Goal: Information Seeking & Learning: Learn about a topic

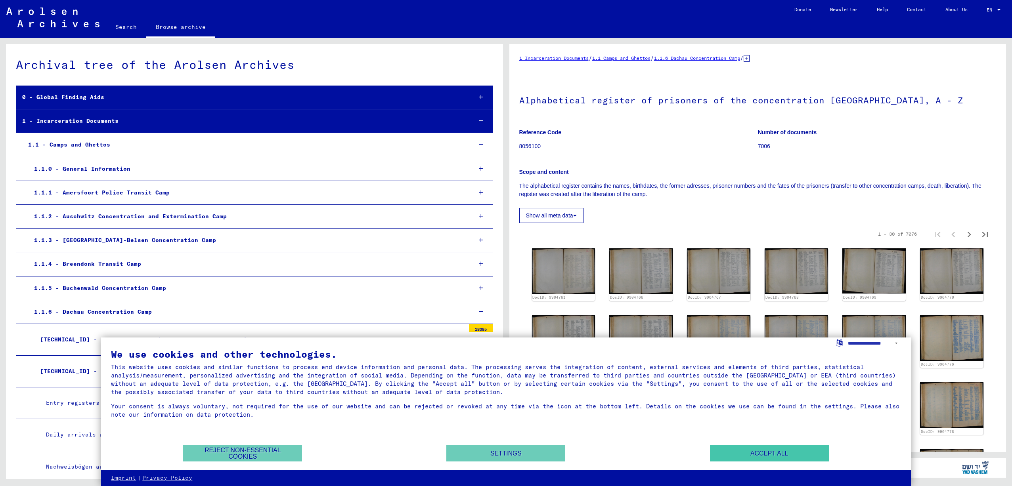
click at [751, 452] on button "Accept all" at bounding box center [769, 454] width 119 height 16
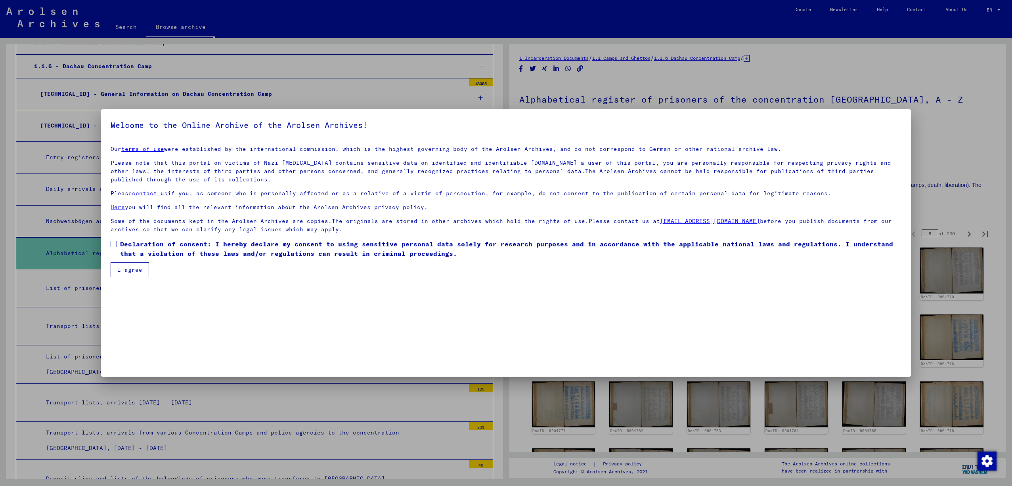
click at [115, 244] on span at bounding box center [114, 244] width 6 height 6
click at [123, 266] on button "I agree" at bounding box center [130, 269] width 38 height 15
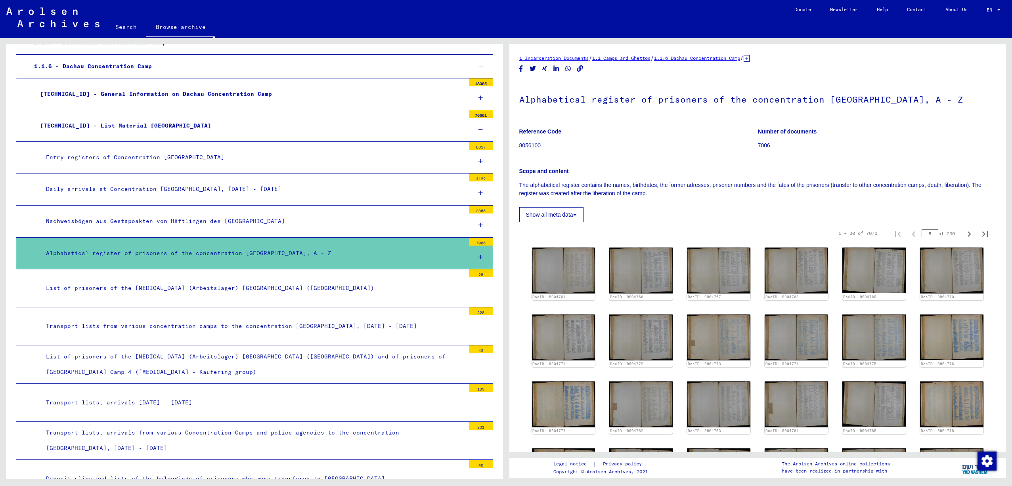
click at [132, 155] on div "Entry registers of Concentration [GEOGRAPHIC_DATA]" at bounding box center [252, 157] width 425 height 15
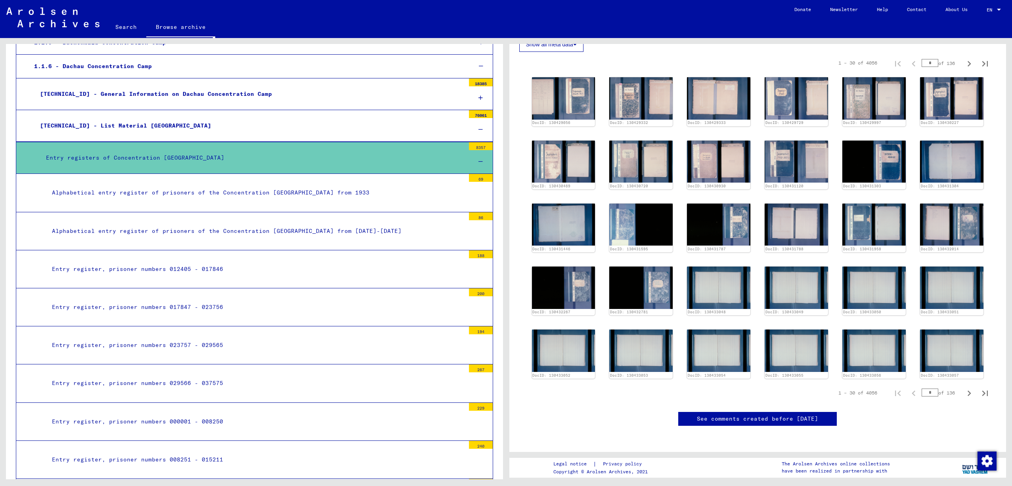
scroll to position [293, 0]
click at [664, 266] on img at bounding box center [641, 288] width 67 height 44
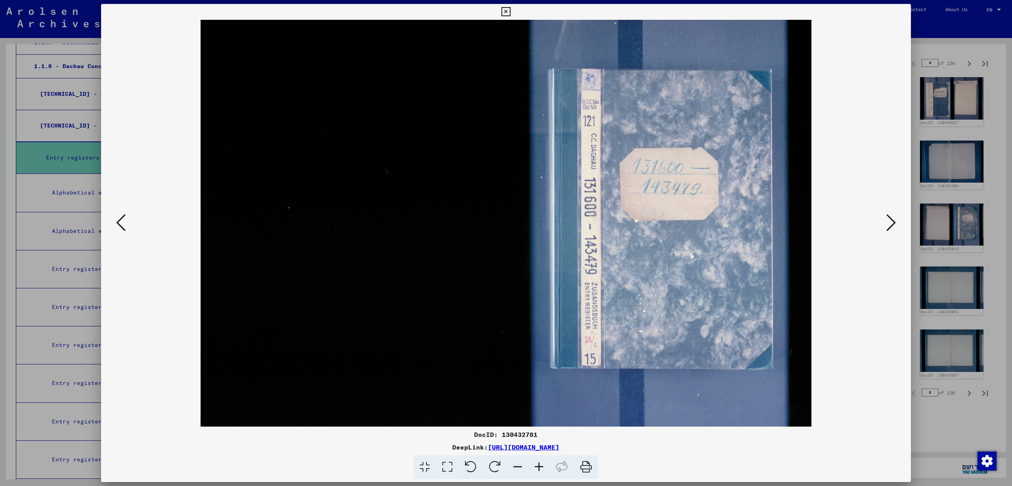
click at [893, 222] on icon at bounding box center [891, 222] width 10 height 19
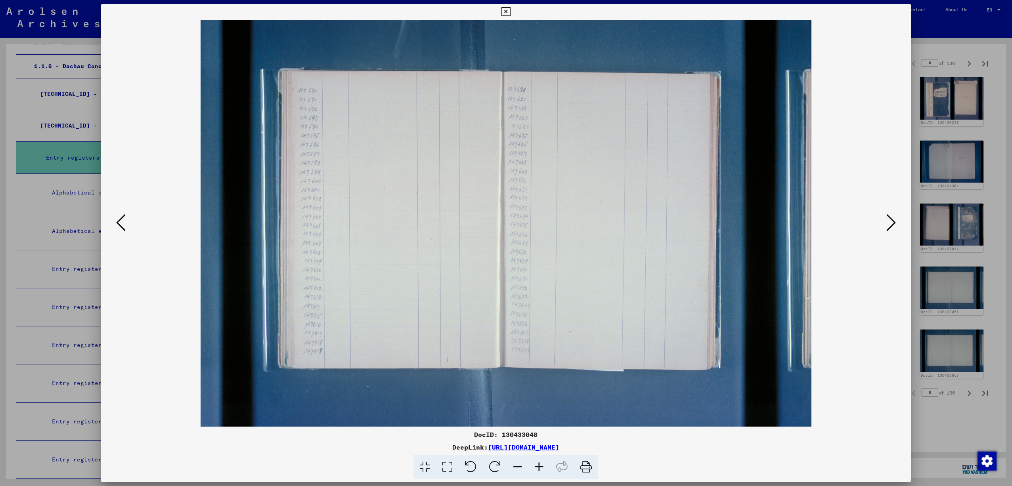
click at [893, 222] on icon at bounding box center [891, 222] width 10 height 19
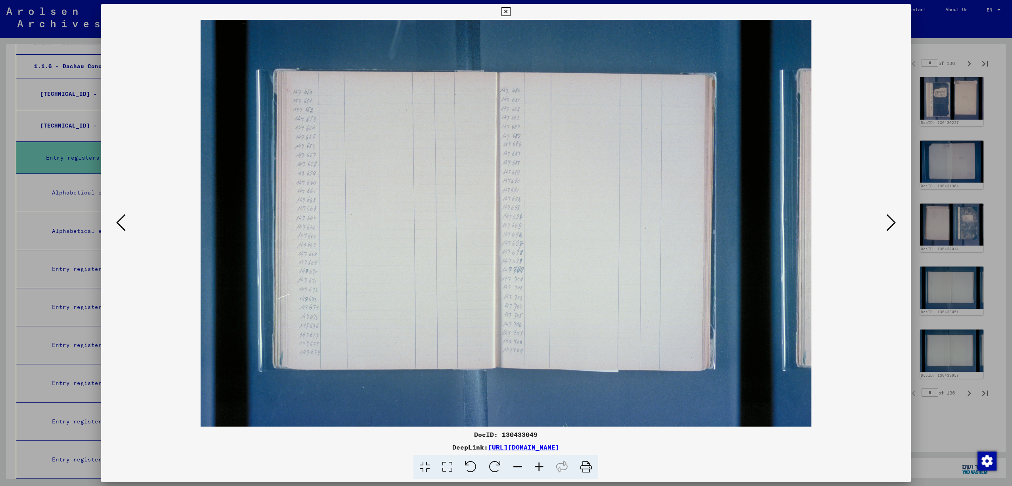
click at [118, 222] on icon at bounding box center [121, 222] width 10 height 19
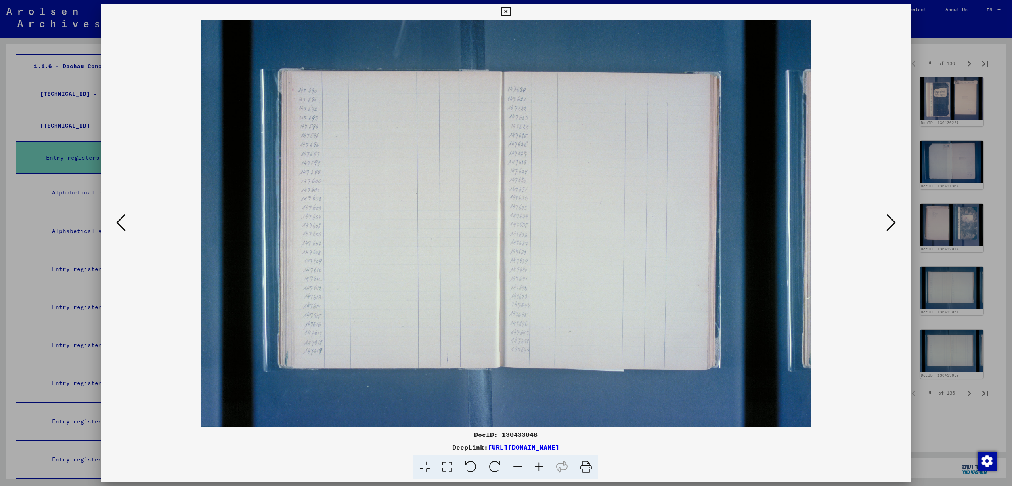
click at [118, 222] on icon at bounding box center [121, 222] width 10 height 19
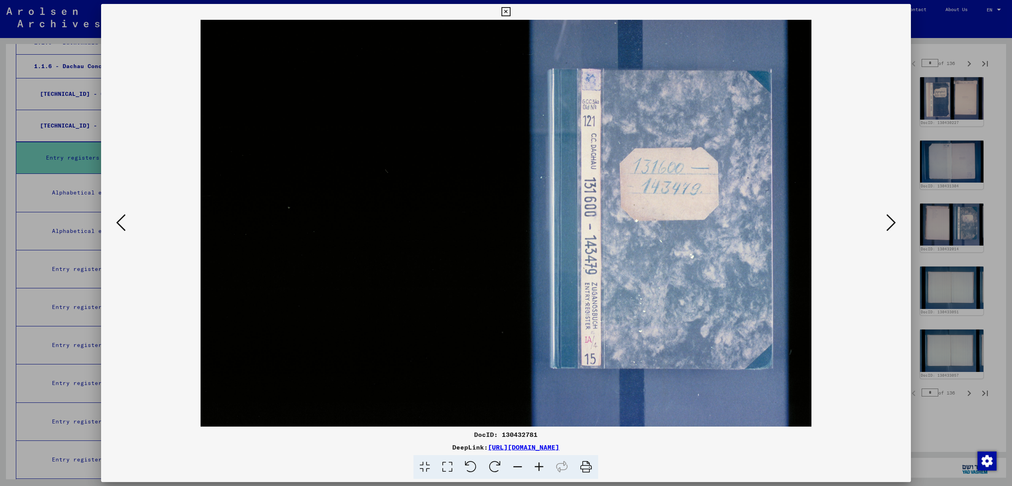
click at [118, 222] on icon at bounding box center [121, 222] width 10 height 19
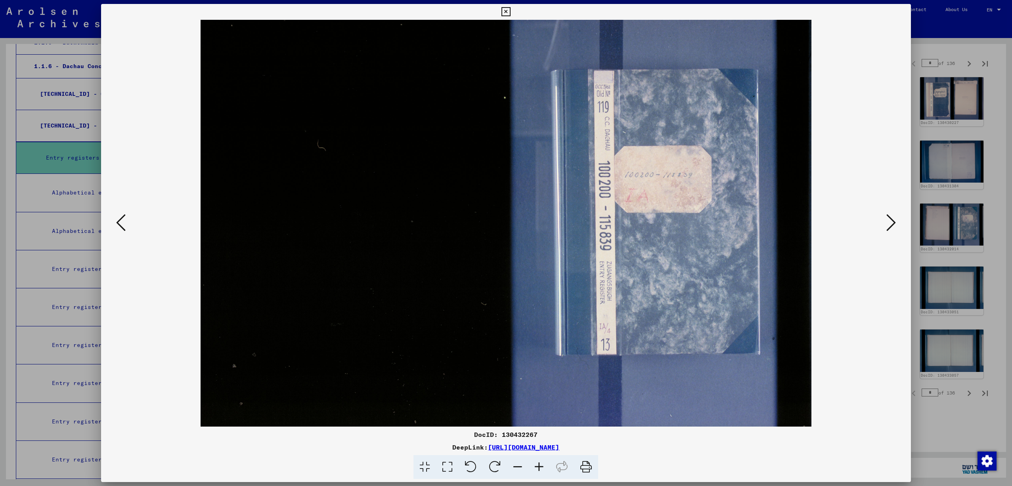
click at [118, 222] on icon at bounding box center [121, 222] width 10 height 19
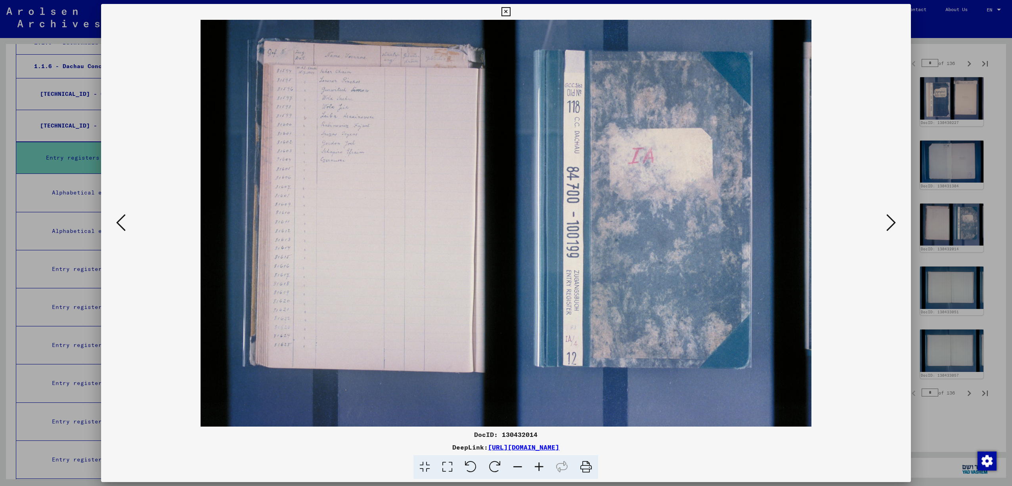
click at [118, 222] on icon at bounding box center [121, 222] width 10 height 19
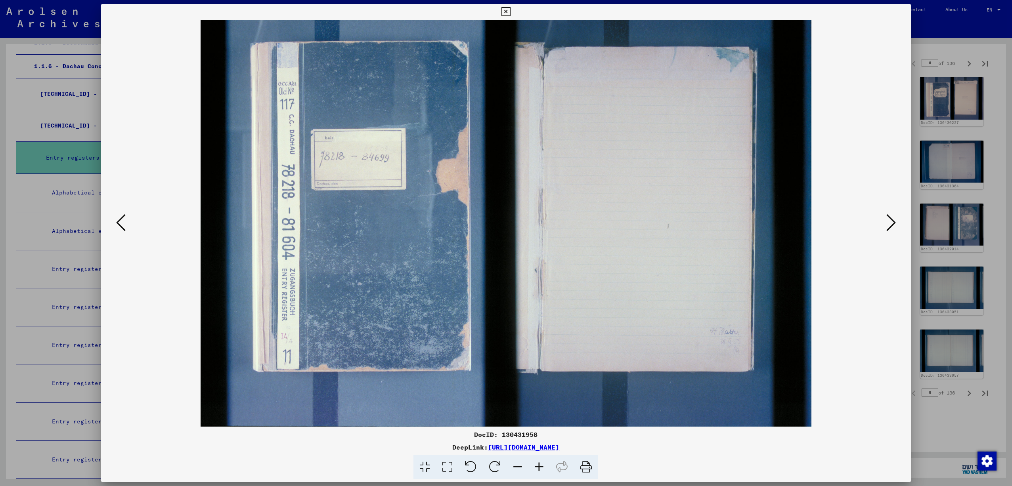
click at [118, 222] on icon at bounding box center [121, 222] width 10 height 19
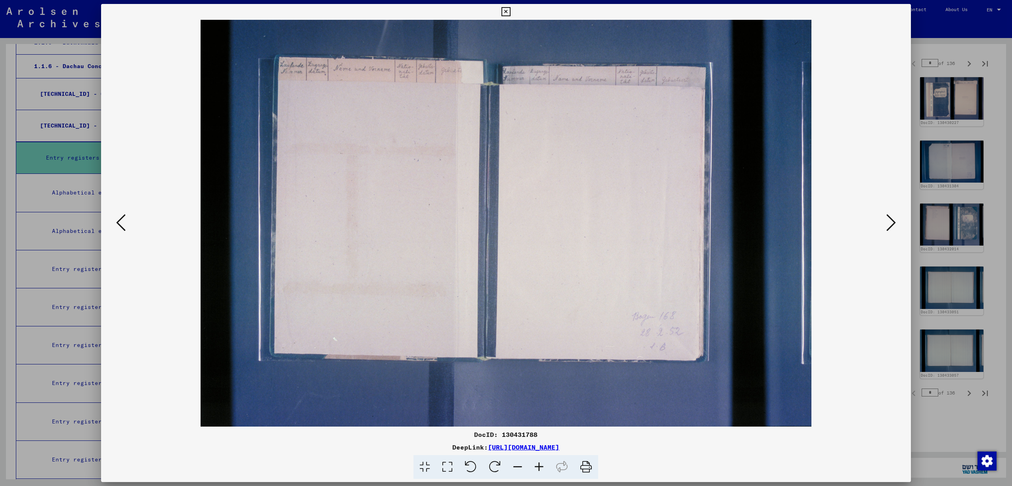
click at [118, 222] on icon at bounding box center [121, 222] width 10 height 19
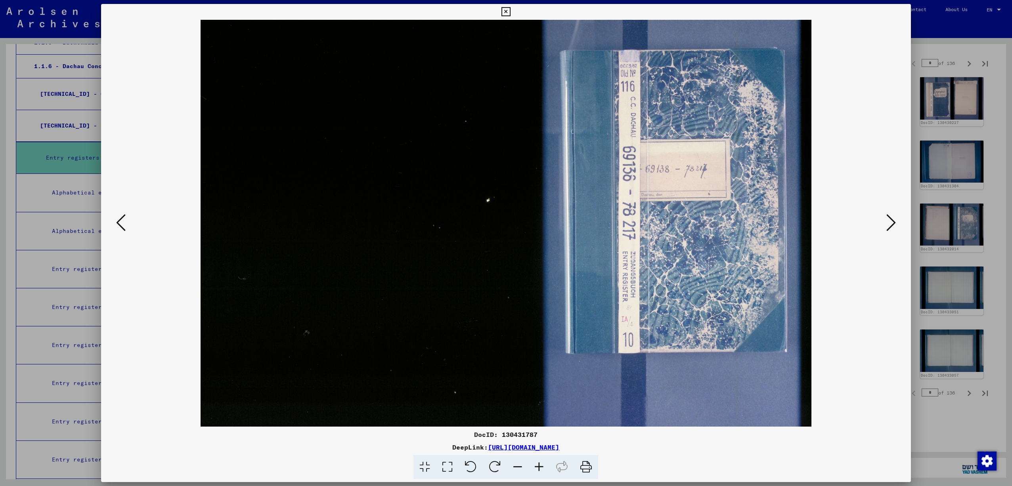
click at [511, 11] on icon at bounding box center [506, 12] width 9 height 10
